Goal: Information Seeking & Learning: Find specific page/section

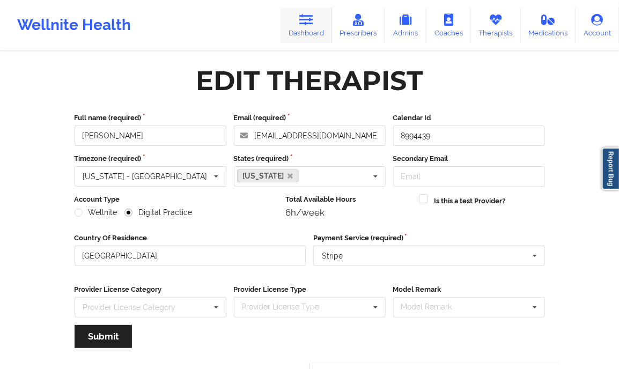
click at [319, 23] on link "Dashboard" at bounding box center [305, 25] width 51 height 35
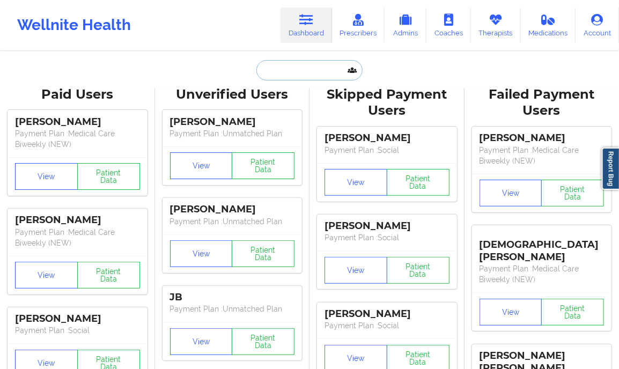
click at [266, 76] on input "text" at bounding box center [309, 70] width 106 height 20
paste input "[PERSON_NAME]"
type input "[PERSON_NAME]"
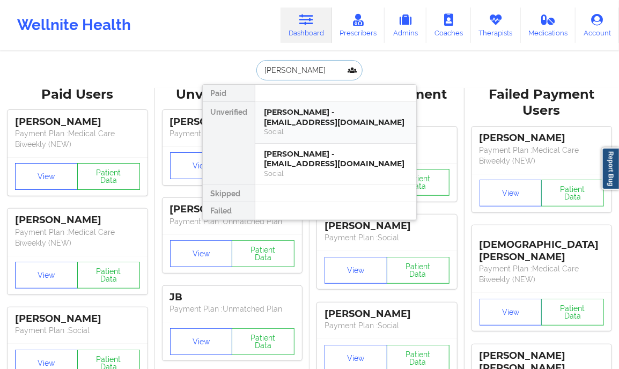
click at [292, 117] on div "[PERSON_NAME] - [EMAIL_ADDRESS][DOMAIN_NAME]" at bounding box center [336, 117] width 144 height 20
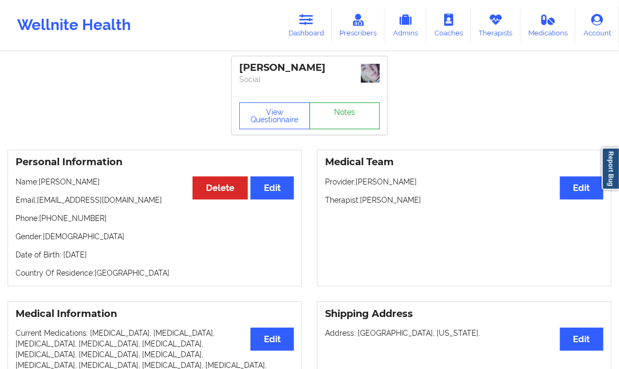
click at [338, 119] on link "Notes" at bounding box center [344, 115] width 71 height 27
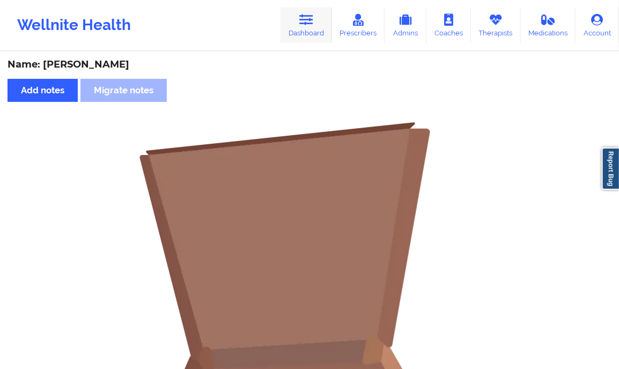
click at [305, 19] on icon at bounding box center [306, 20] width 14 height 12
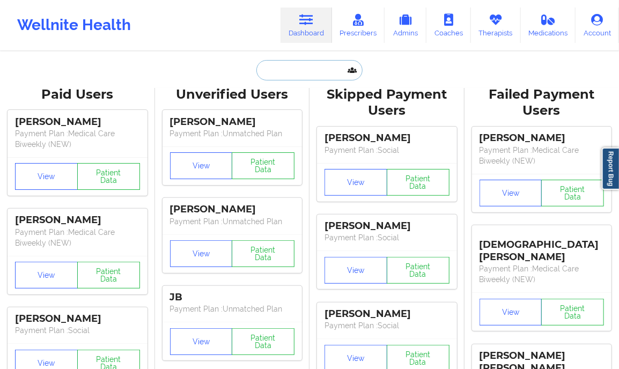
click at [290, 74] on input "text" at bounding box center [309, 70] width 106 height 20
paste input "Text sent for Sat at 3pm EDT"
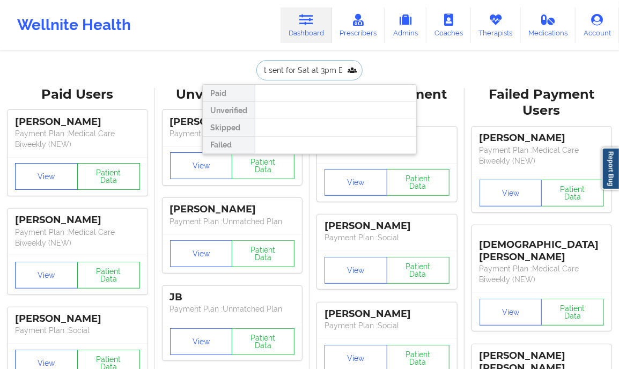
paste input "[PERSON_NAME]"
type input "[PERSON_NAME]"
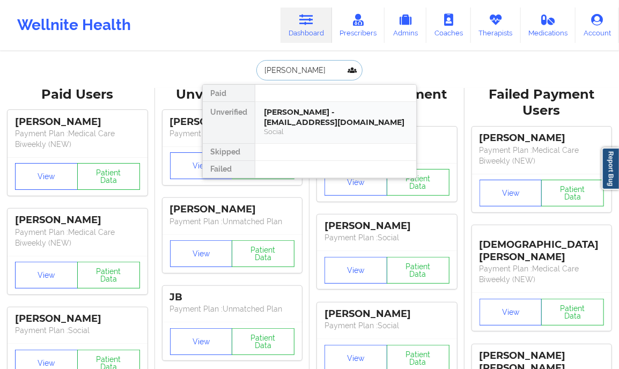
click at [314, 134] on div "Social" at bounding box center [336, 131] width 144 height 9
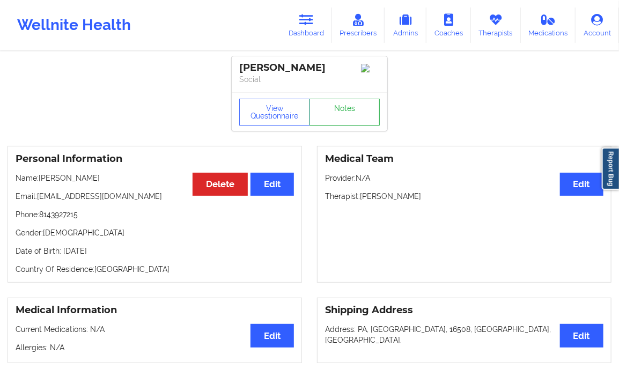
click at [357, 109] on link "Notes" at bounding box center [344, 112] width 71 height 27
